Goal: Navigation & Orientation: Find specific page/section

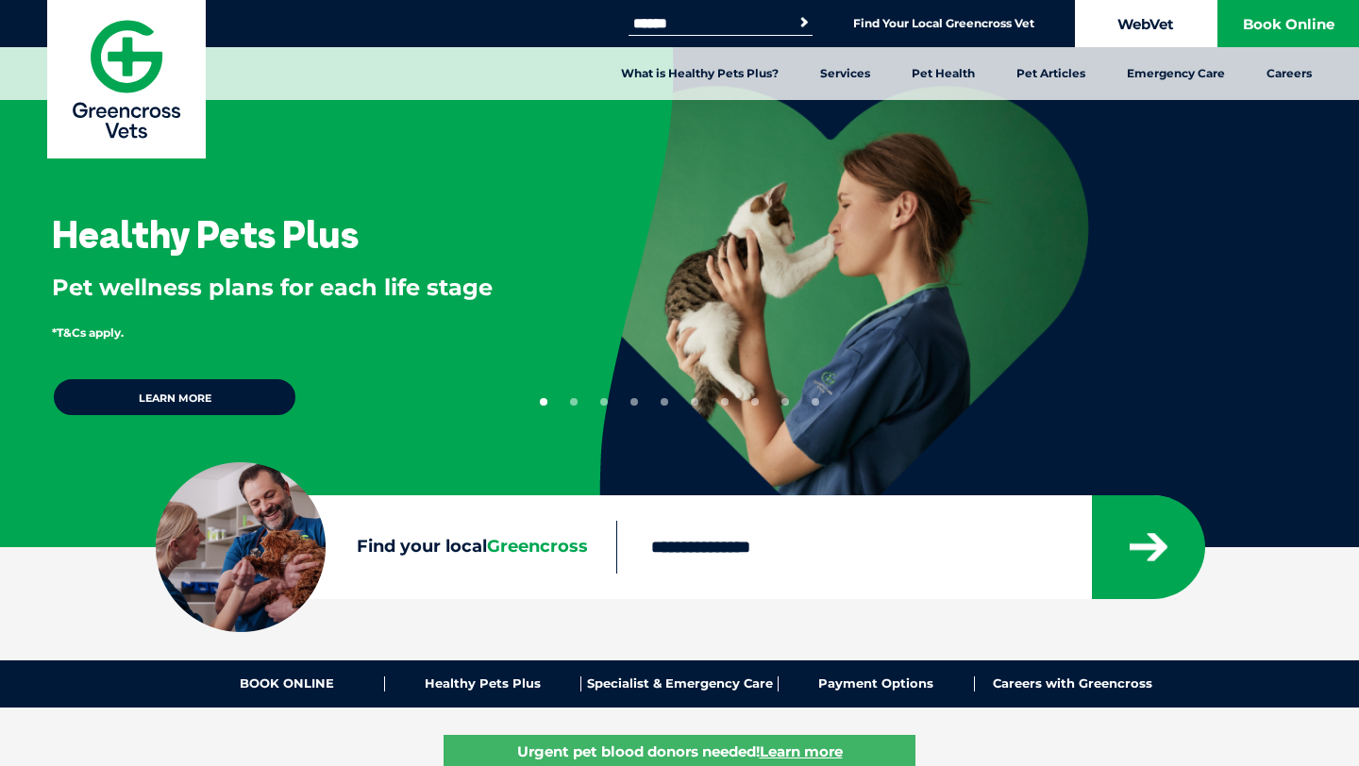
click at [1138, 20] on link "WebVet" at bounding box center [1146, 23] width 142 height 47
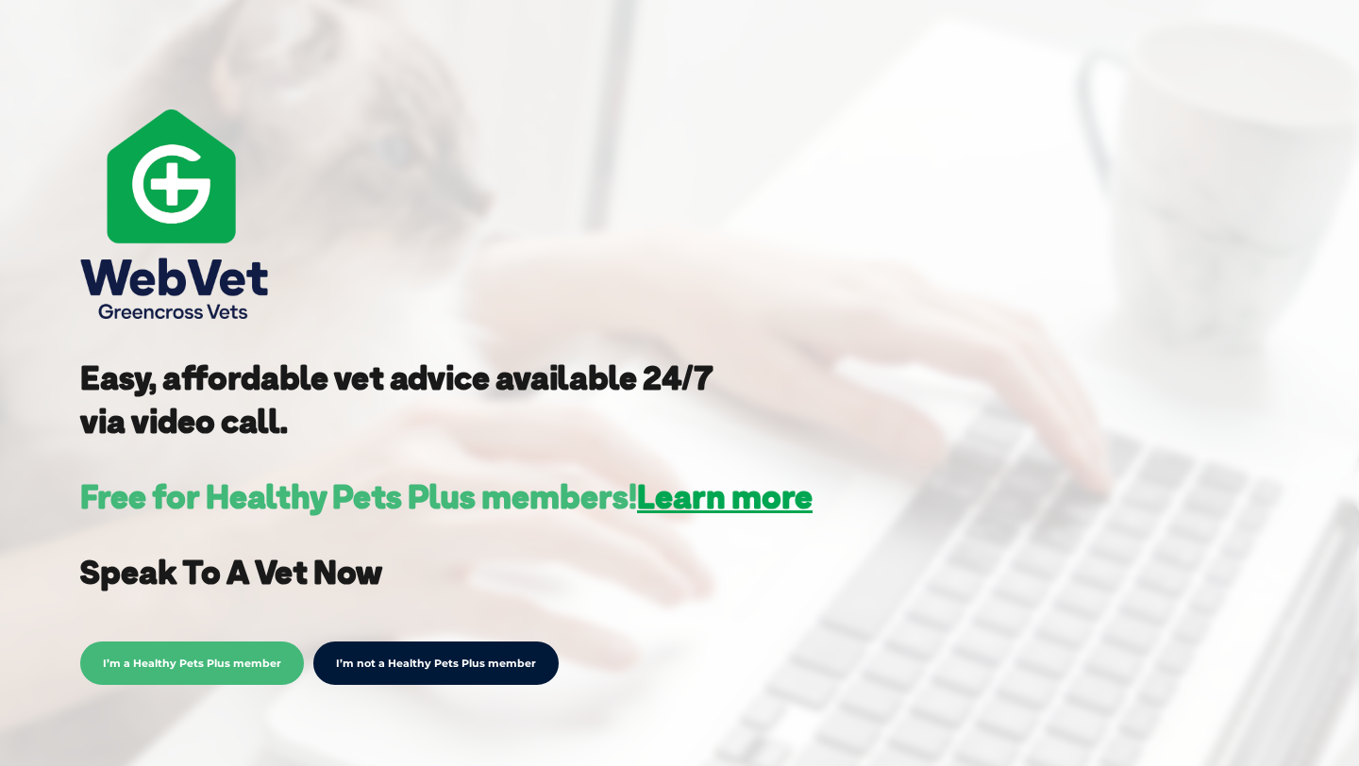
scroll to position [161, 0]
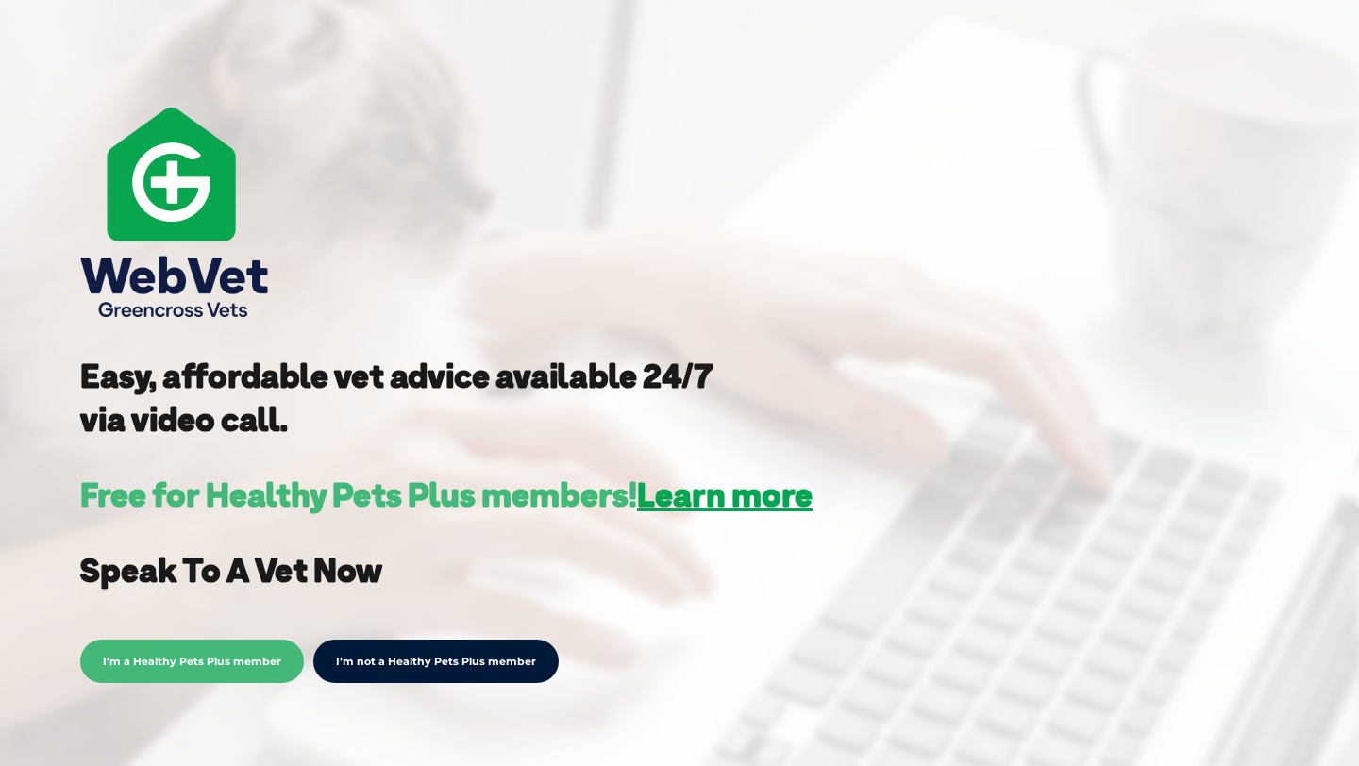
click at [244, 665] on span "I’m a Healthy Pets Plus member" at bounding box center [192, 661] width 224 height 43
